Goal: Information Seeking & Learning: Learn about a topic

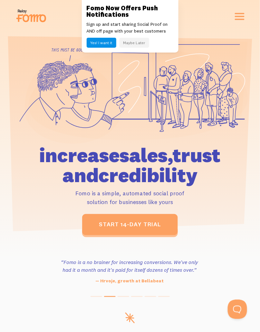
click at [139, 46] on button "Maybe Later" at bounding box center [134, 43] width 30 height 10
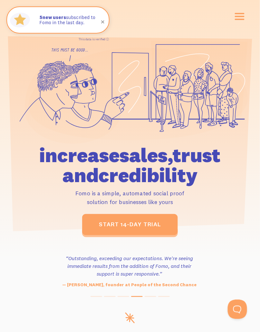
click at [103, 22] on span at bounding box center [103, 22] width 22 height 22
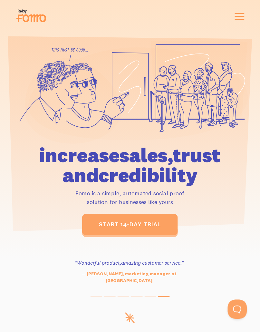
click at [240, 16] on span "button" at bounding box center [240, 16] width 10 height 1
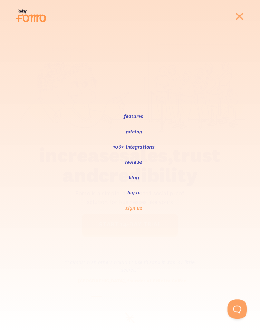
click at [140, 118] on link "features" at bounding box center [134, 116] width 21 height 8
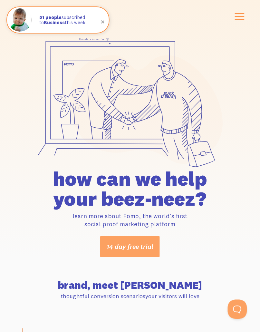
click at [240, 16] on span "button" at bounding box center [240, 16] width 10 height 1
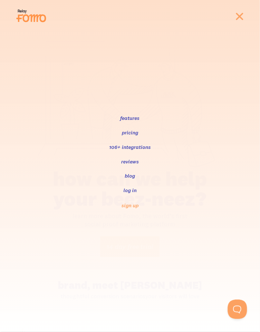
click at [134, 159] on link "reviews" at bounding box center [129, 161] width 19 height 8
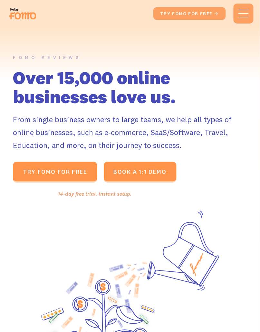
click at [246, 11] on div "menu" at bounding box center [243, 14] width 10 height 8
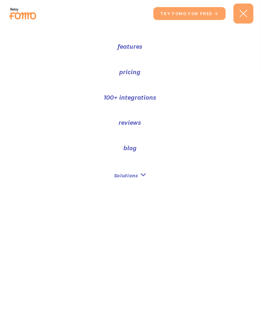
click at [133, 47] on link "features" at bounding box center [130, 46] width 25 height 9
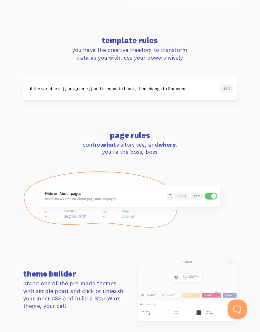
scroll to position [484, 0]
